Goal: Check status: Check status

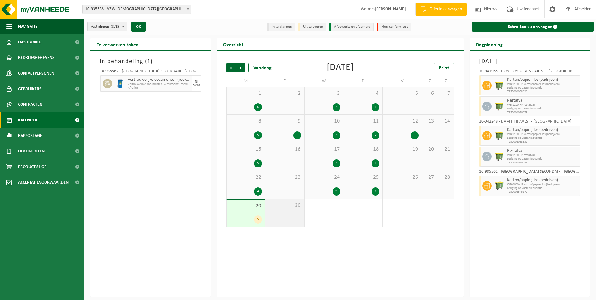
click at [282, 204] on span "30" at bounding box center [284, 205] width 33 height 7
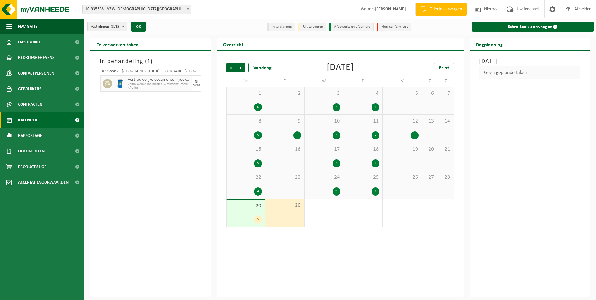
click at [321, 214] on div "1 6" at bounding box center [323, 213] width 39 height 28
click at [240, 67] on span "Volgende" at bounding box center [240, 67] width 9 height 9
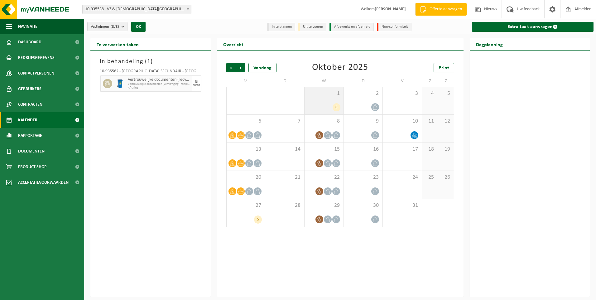
click at [316, 98] on div "1 6" at bounding box center [323, 100] width 39 height 27
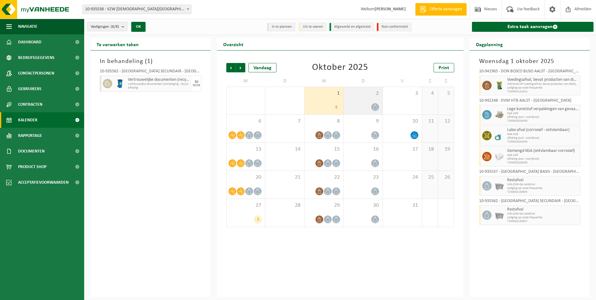
click at [357, 99] on div "2" at bounding box center [363, 100] width 39 height 27
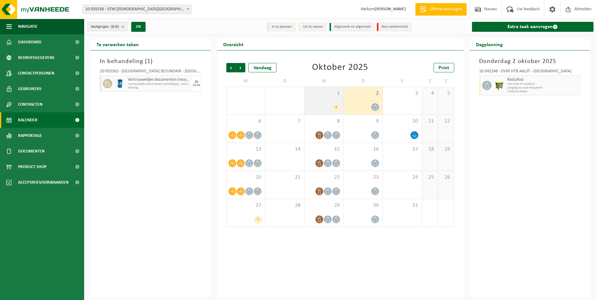
click at [320, 98] on div "1 6" at bounding box center [323, 100] width 39 height 27
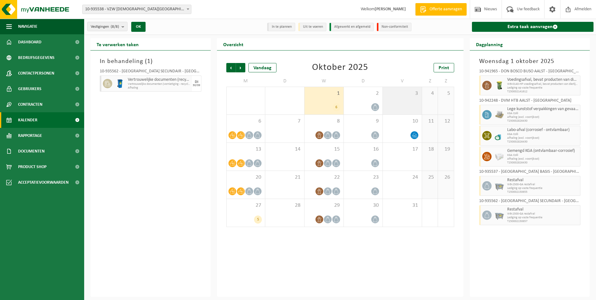
click at [396, 97] on div "3" at bounding box center [402, 100] width 39 height 27
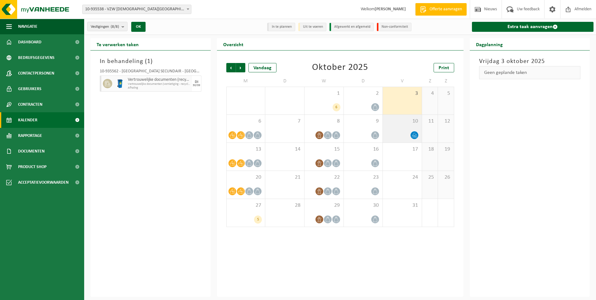
click at [404, 130] on div "10" at bounding box center [402, 129] width 39 height 28
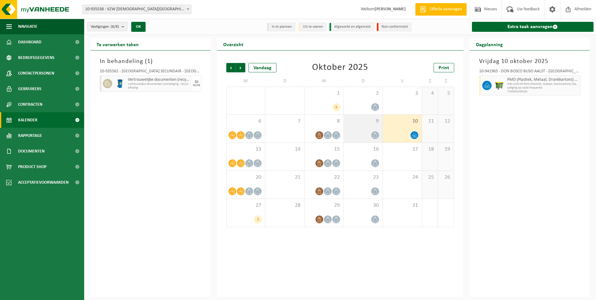
click at [360, 129] on div "9" at bounding box center [363, 129] width 39 height 28
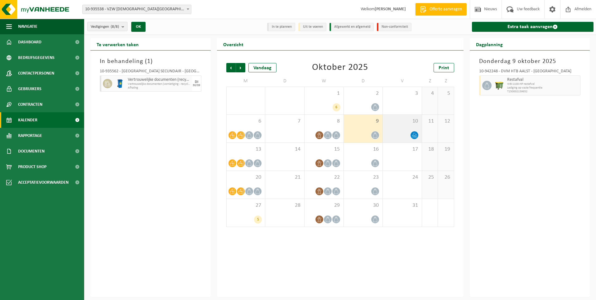
click at [394, 128] on div "10" at bounding box center [402, 129] width 39 height 28
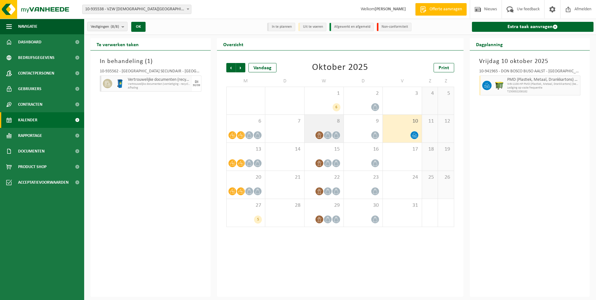
click at [327, 120] on span "8" at bounding box center [324, 121] width 33 height 7
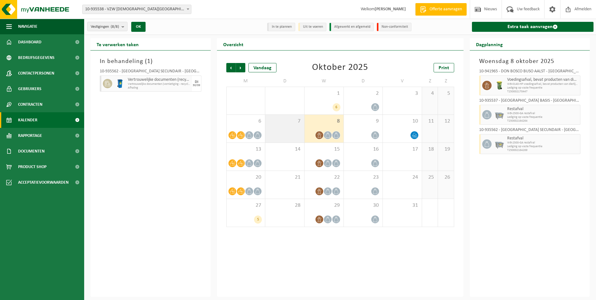
click at [273, 123] on span "7" at bounding box center [284, 121] width 33 height 7
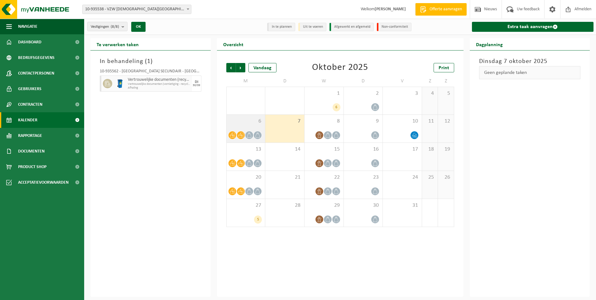
click at [248, 120] on span "6" at bounding box center [246, 121] width 32 height 7
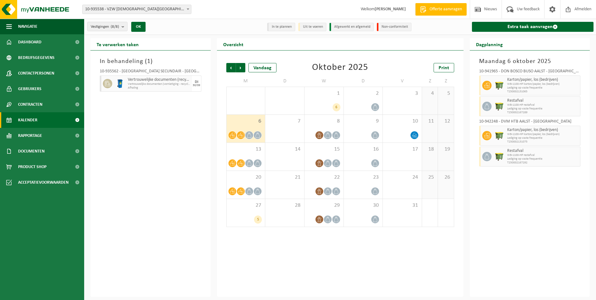
click at [249, 97] on div "29 5" at bounding box center [245, 100] width 39 height 27
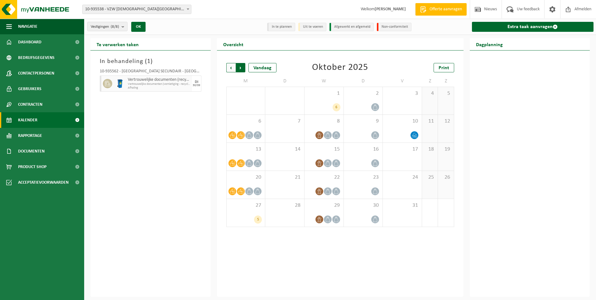
click at [227, 68] on span "Vorige" at bounding box center [230, 67] width 9 height 9
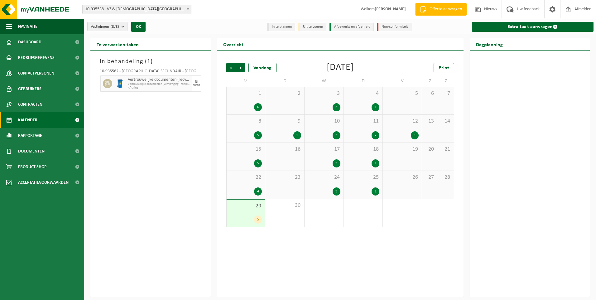
click at [247, 209] on div "29 5" at bounding box center [245, 212] width 39 height 27
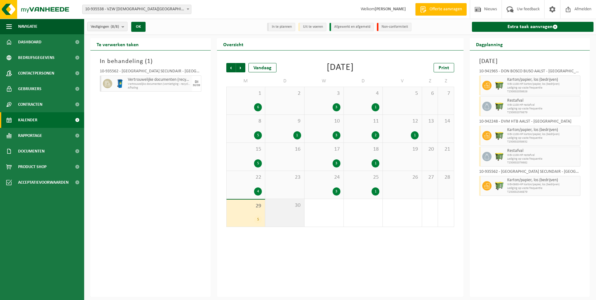
click at [282, 215] on div "30" at bounding box center [284, 213] width 39 height 28
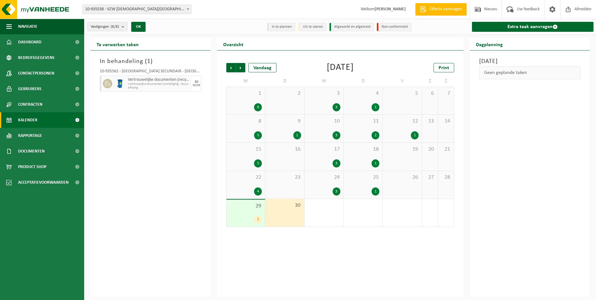
click at [326, 212] on div "1 6" at bounding box center [323, 213] width 39 height 28
click at [179, 141] on div "In behandeling ( 1 ) 10-935562 - SINT-JOZEFSCHOOL MERE SECUNDAIR - ERPE-MERE Ve…" at bounding box center [150, 173] width 120 height 246
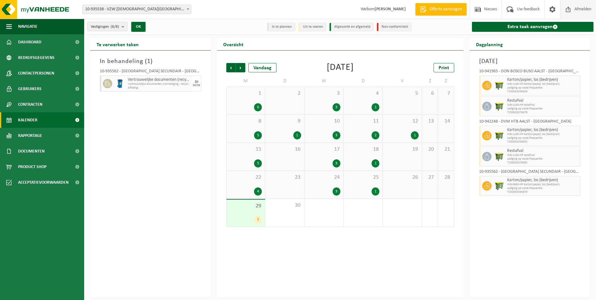
click at [584, 9] on span "Afmelden" at bounding box center [583, 9] width 20 height 18
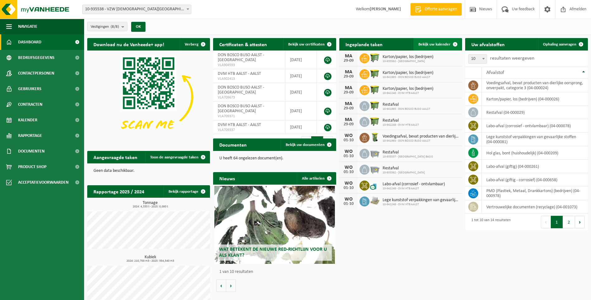
click at [435, 40] on link "Bekijk uw kalender" at bounding box center [437, 44] width 48 height 12
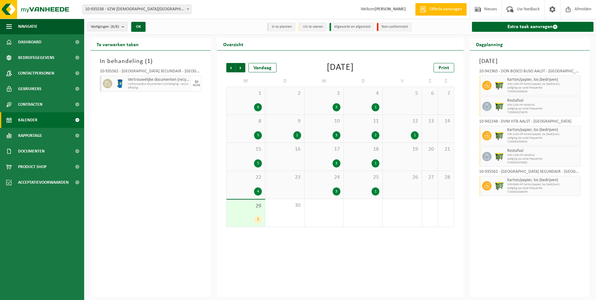
click at [300, 251] on div "Vorige Volgende Vandaag [DATE] Print M D W D V Z Z 1 6 2 3 3 4 1 5 6 7 8 5 9 1 …" at bounding box center [340, 173] width 246 height 246
